Goal: Navigation & Orientation: Find specific page/section

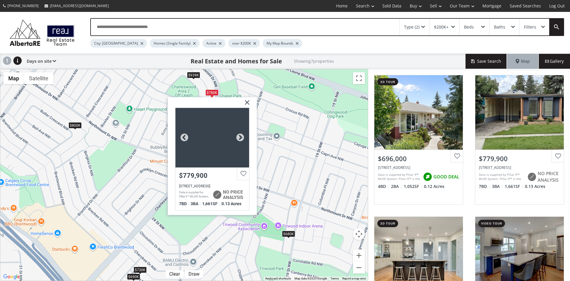
scroll to position [89, 0]
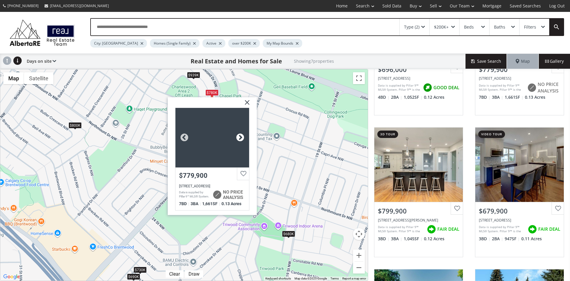
click at [243, 137] on div at bounding box center [240, 137] width 9 height 9
click at [243, 136] on div at bounding box center [240, 137] width 9 height 9
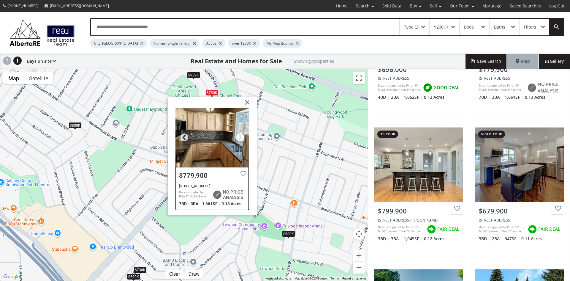
click at [239, 135] on div at bounding box center [240, 137] width 9 height 9
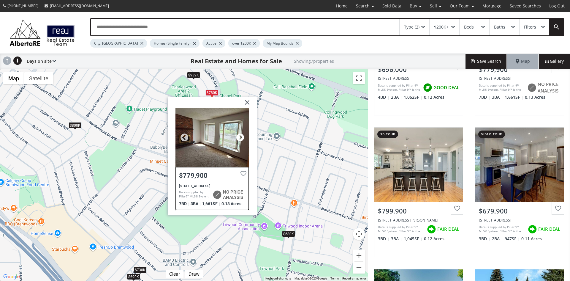
click at [239, 135] on div at bounding box center [240, 137] width 9 height 9
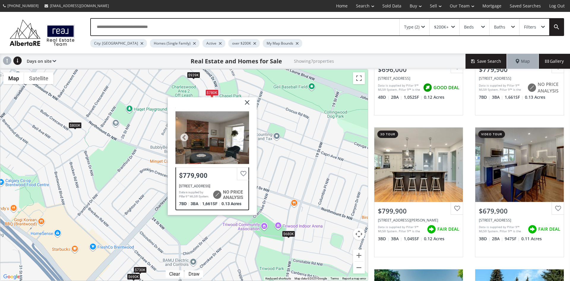
click at [239, 135] on div at bounding box center [240, 137] width 9 height 9
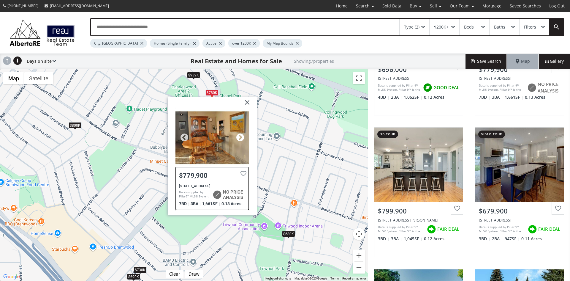
click at [239, 135] on div at bounding box center [240, 137] width 9 height 9
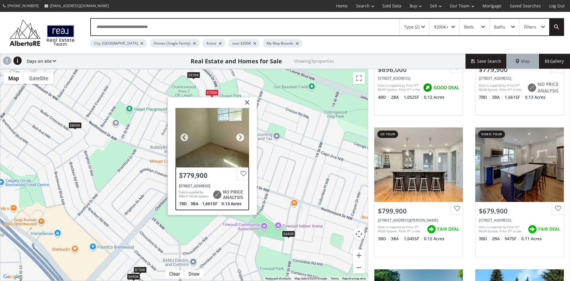
click at [239, 135] on div at bounding box center [240, 137] width 9 height 9
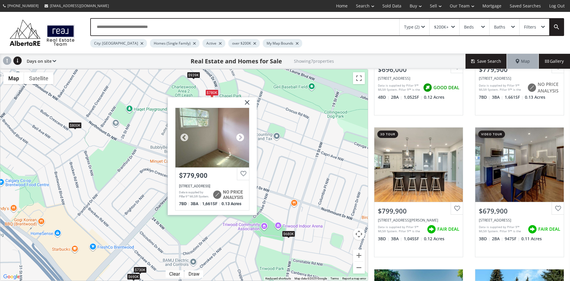
click at [239, 135] on div at bounding box center [240, 137] width 9 height 9
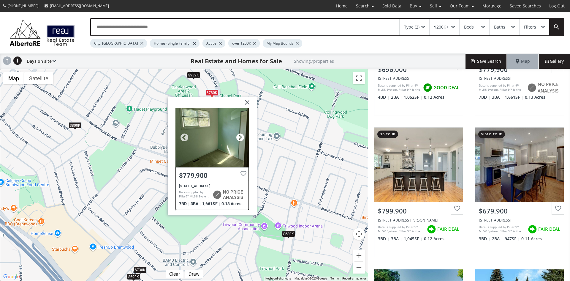
click at [239, 135] on div at bounding box center [240, 137] width 9 height 9
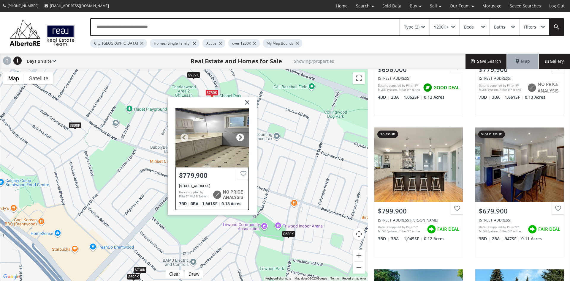
click at [239, 135] on div at bounding box center [240, 137] width 9 height 9
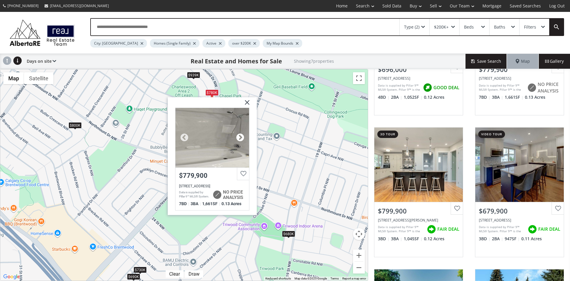
click at [239, 135] on div at bounding box center [240, 137] width 9 height 9
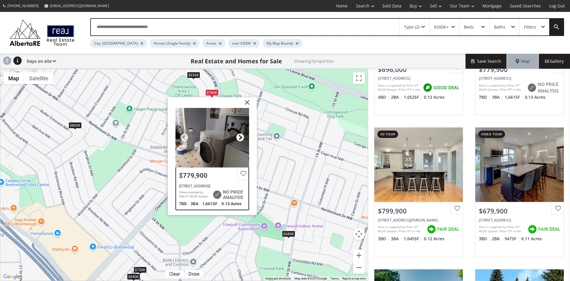
click at [239, 135] on div at bounding box center [240, 137] width 9 height 9
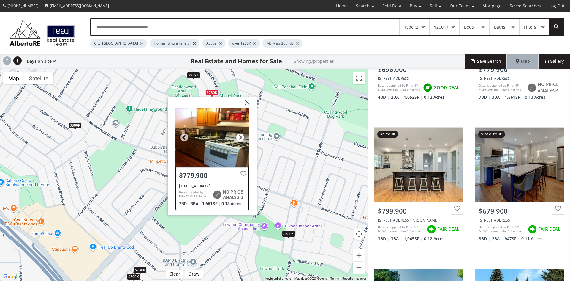
click at [239, 135] on div at bounding box center [240, 137] width 9 height 9
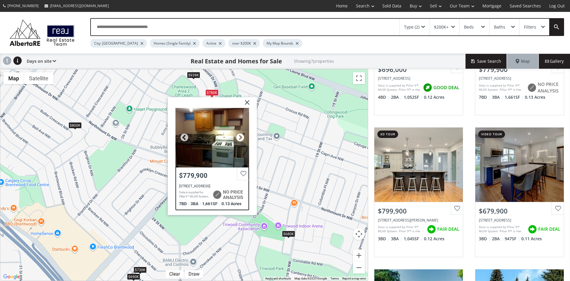
click at [239, 135] on div at bounding box center [240, 137] width 9 height 9
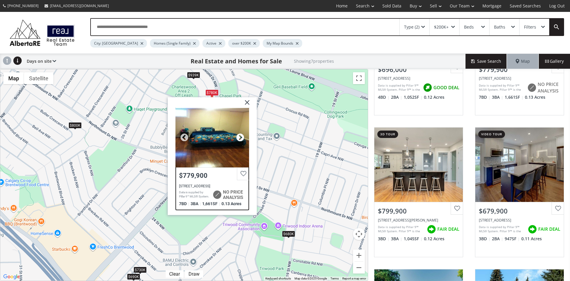
click at [239, 135] on div at bounding box center [240, 137] width 9 height 9
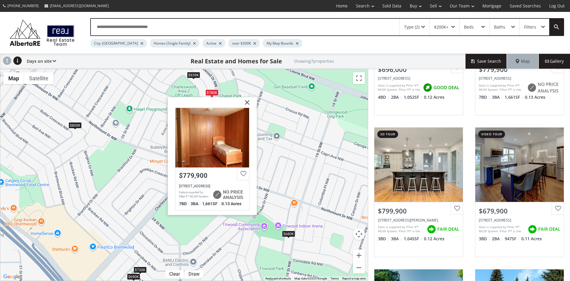
click at [248, 100] on img at bounding box center [245, 104] width 15 height 15
